Goal: Information Seeking & Learning: Learn about a topic

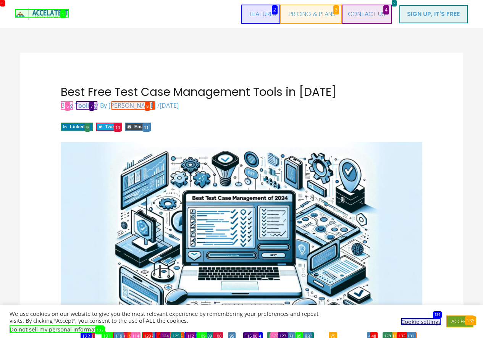
click at [433, 14] on div "SIGN UP, IT'S FREE" at bounding box center [433, 14] width 69 height 18
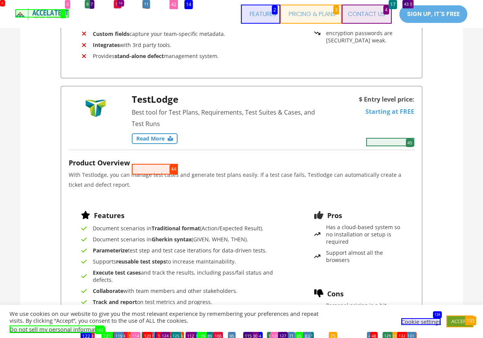
scroll to position [5325, 0]
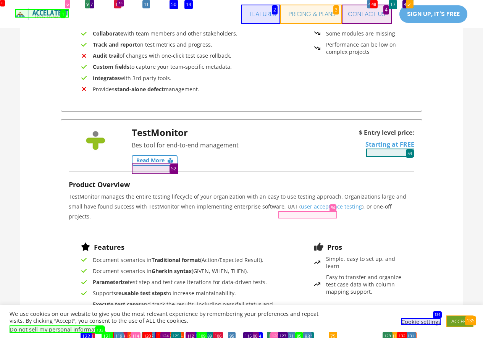
scroll to position [6152, 0]
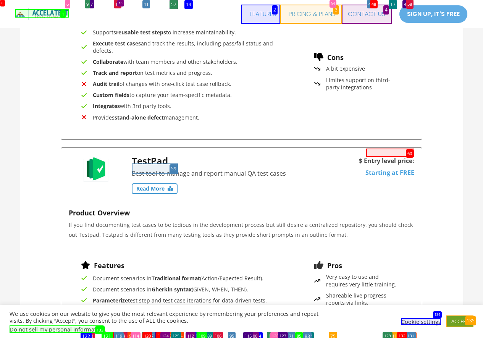
scroll to position [6980, 0]
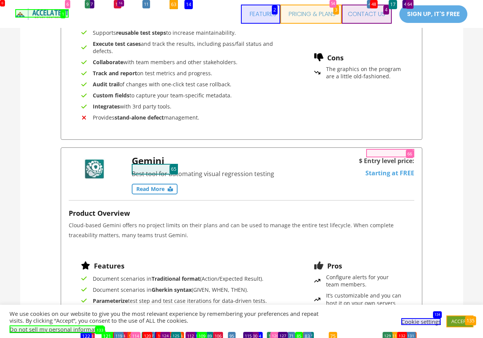
scroll to position [7826, 0]
